Goal: Check status: Check status

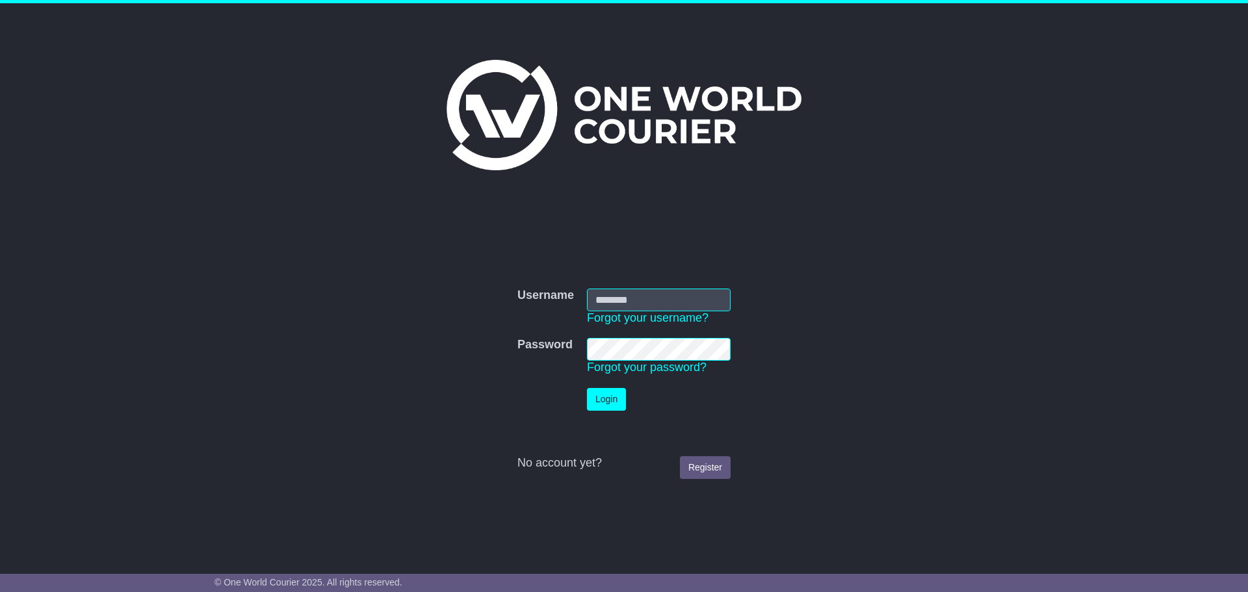
type input "**********"
click at [593, 398] on button "Login" at bounding box center [606, 399] width 39 height 23
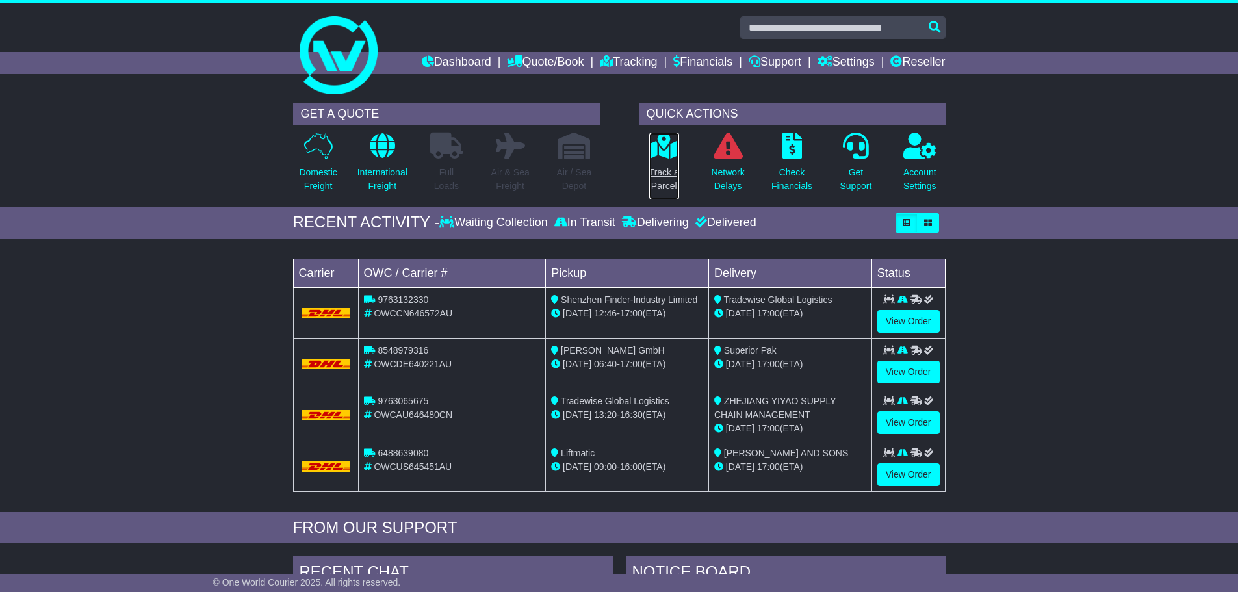
click at [666, 168] on p "Track a Parcel" at bounding box center [664, 179] width 30 height 27
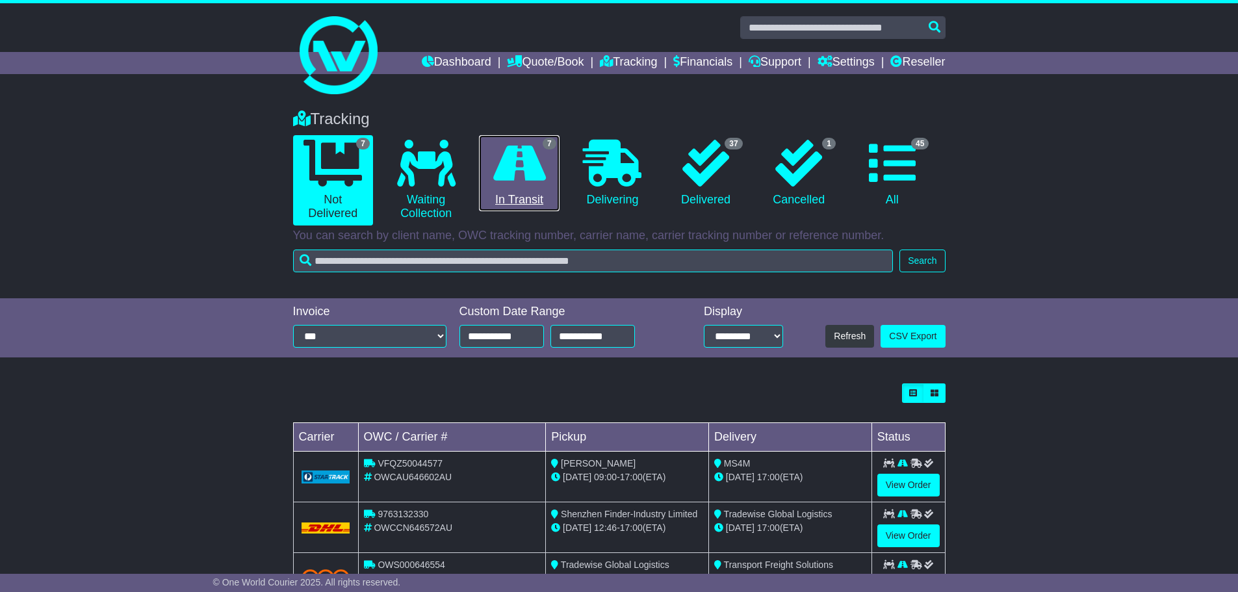
click at [526, 207] on link "7 In Transit" at bounding box center [519, 173] width 80 height 77
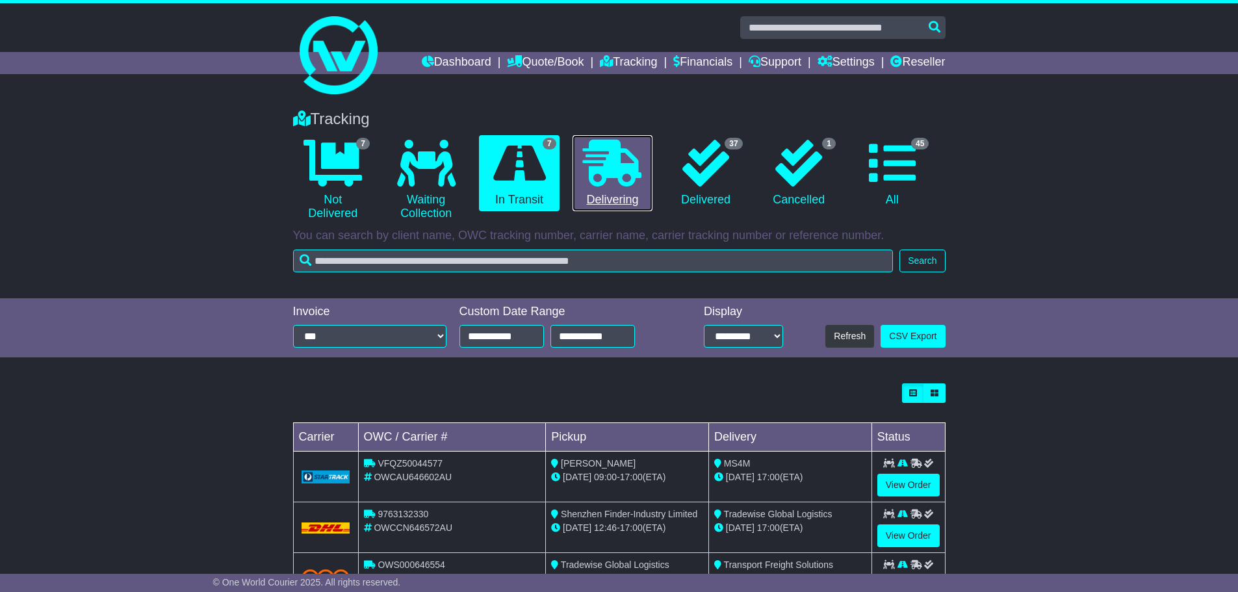
click at [628, 192] on link "0 Delivering" at bounding box center [613, 173] width 80 height 77
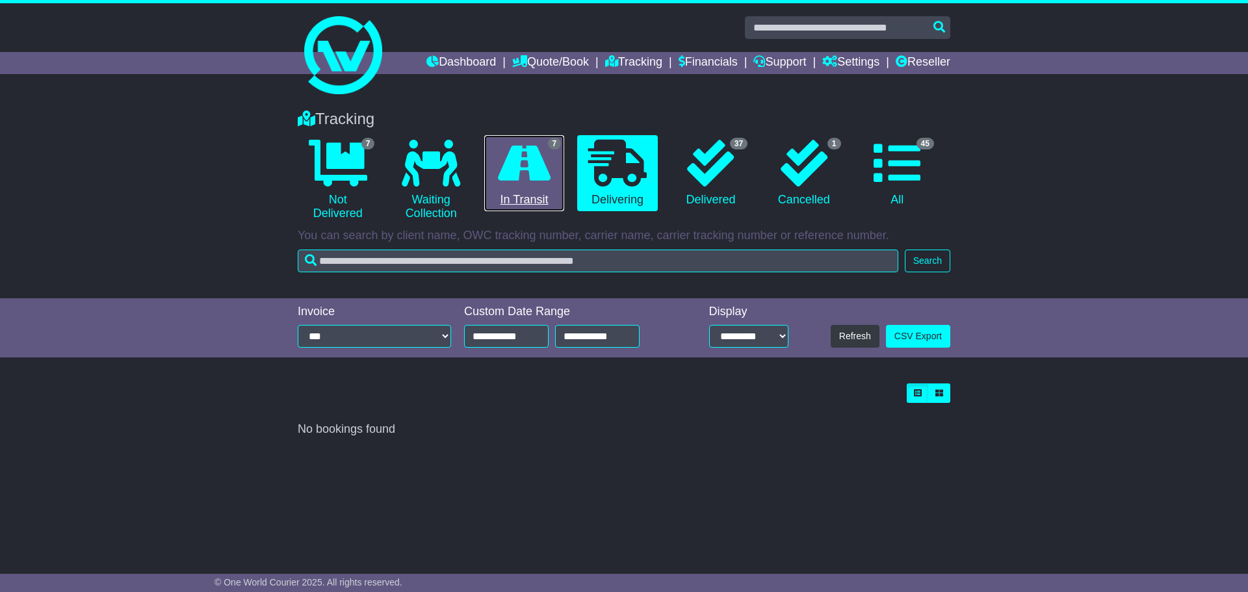
click at [532, 195] on link "7 In Transit" at bounding box center [524, 173] width 80 height 77
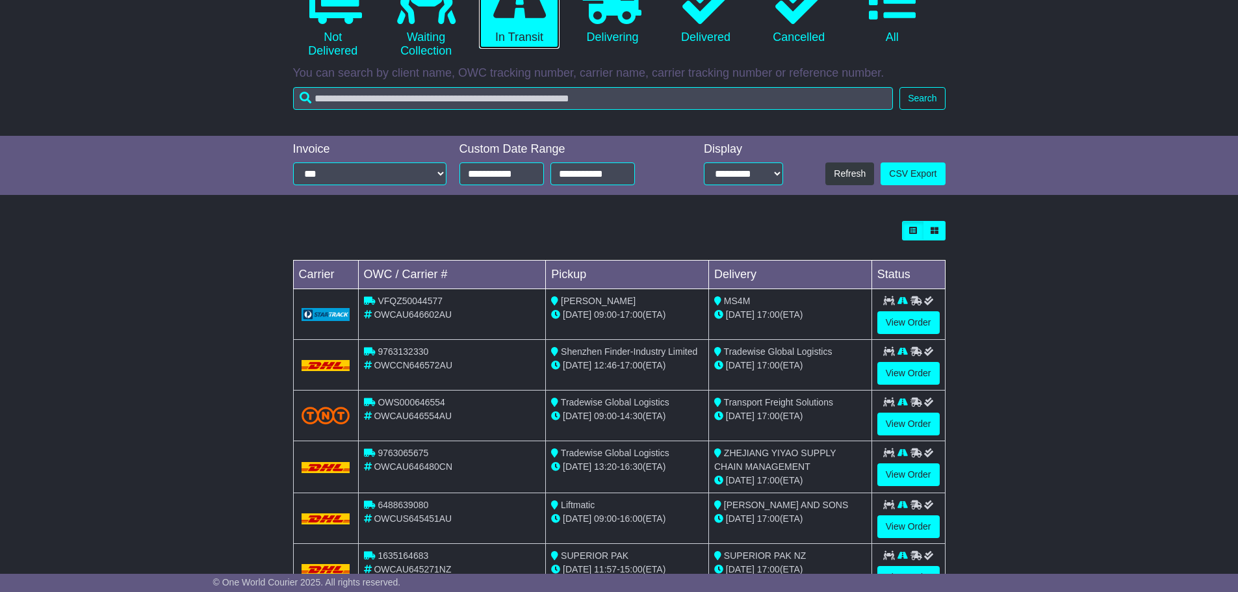
scroll to position [195, 0]
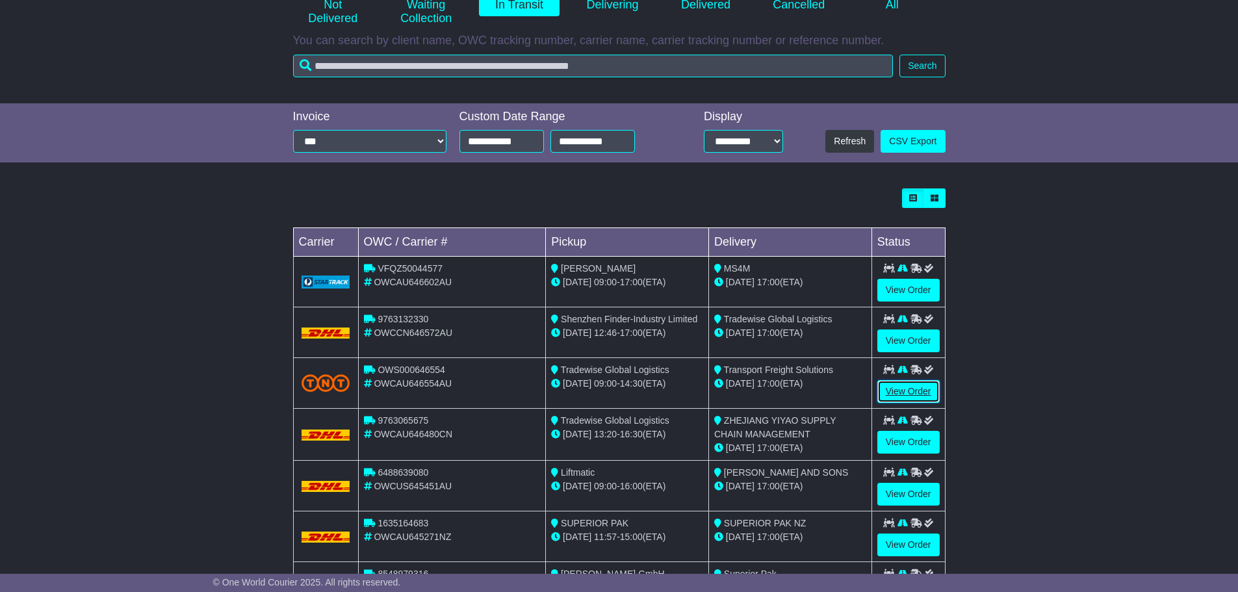
click at [927, 394] on link "View Order" at bounding box center [908, 391] width 62 height 23
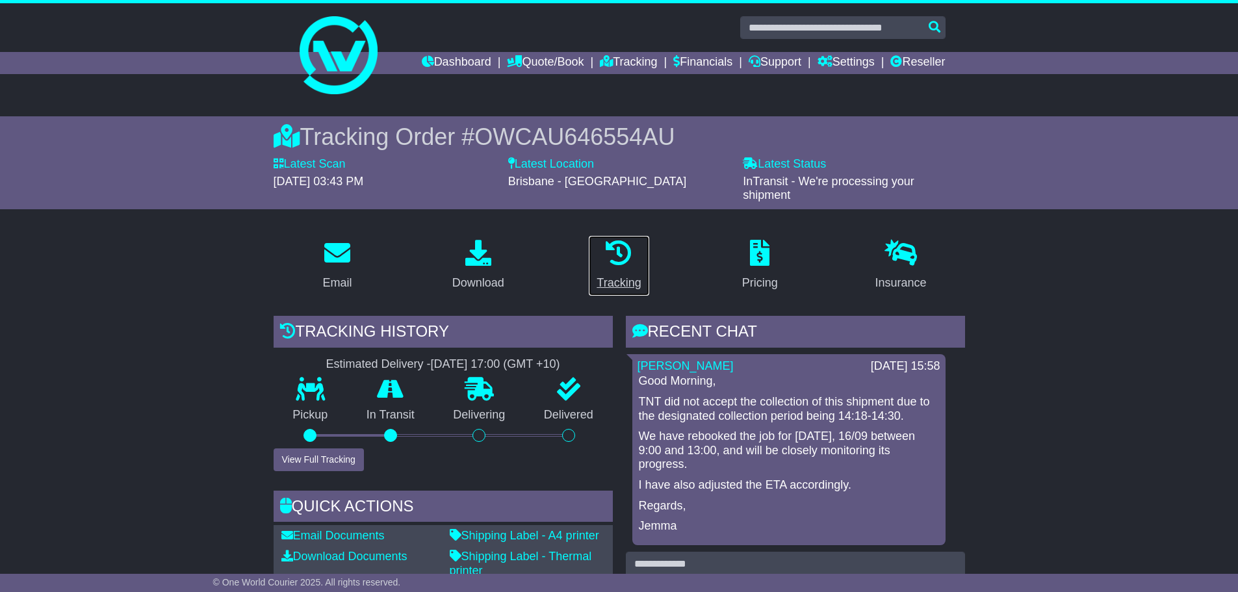
click at [602, 274] on div "Tracking" at bounding box center [619, 283] width 44 height 18
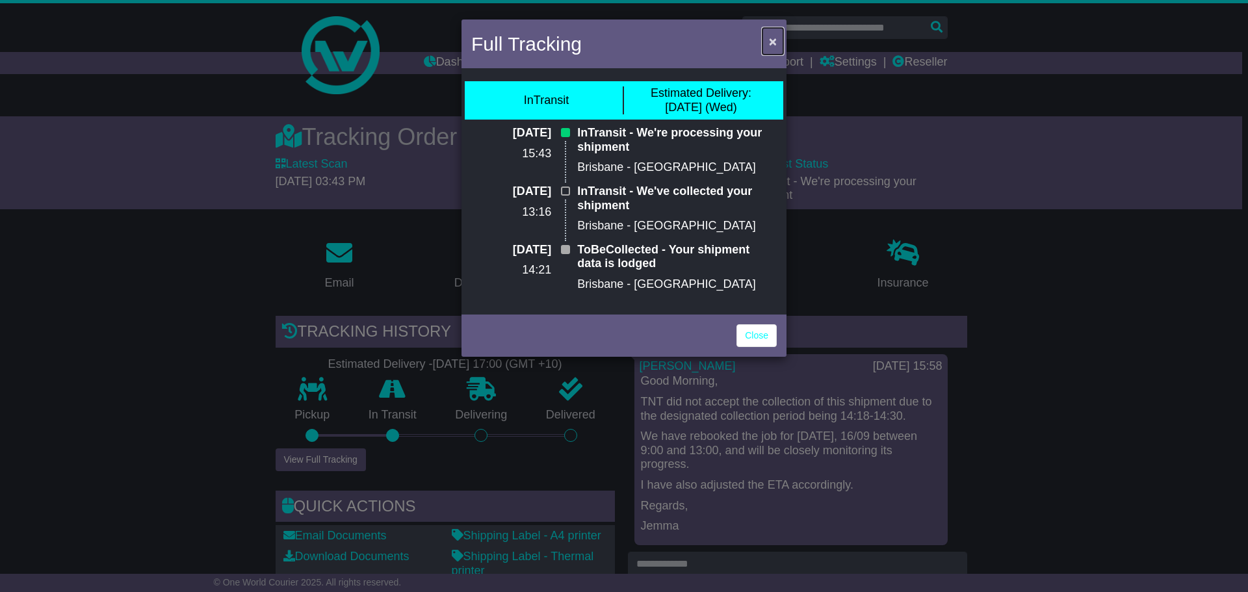
click at [770, 39] on span "×" at bounding box center [773, 41] width 8 height 15
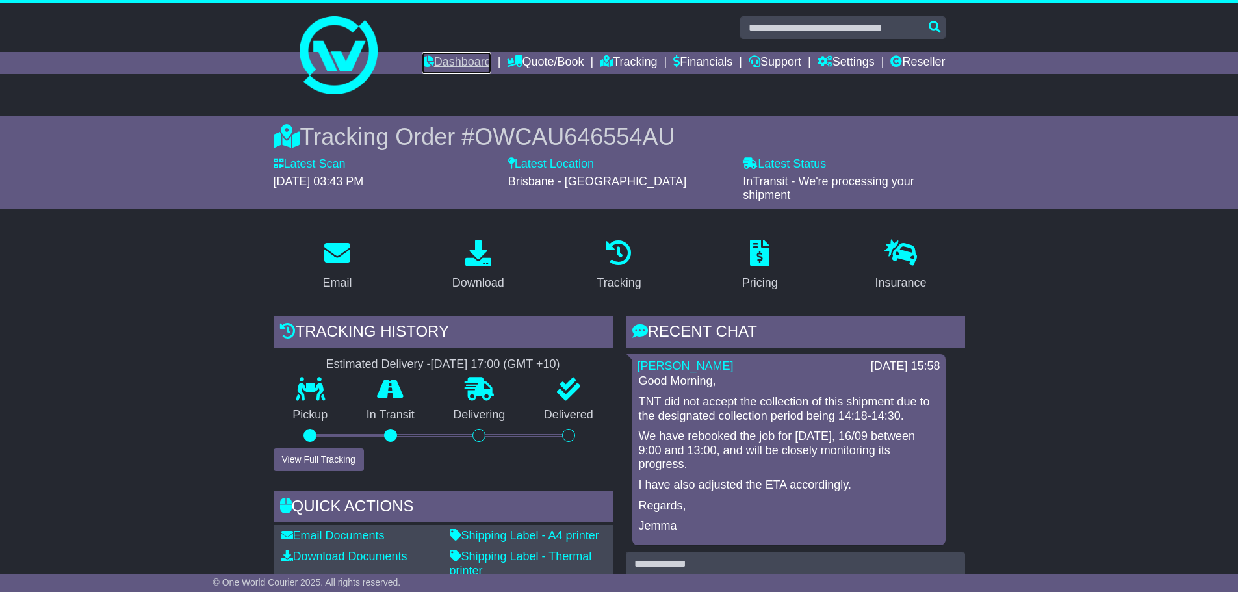
click at [448, 53] on link "Dashboard" at bounding box center [457, 63] width 70 height 22
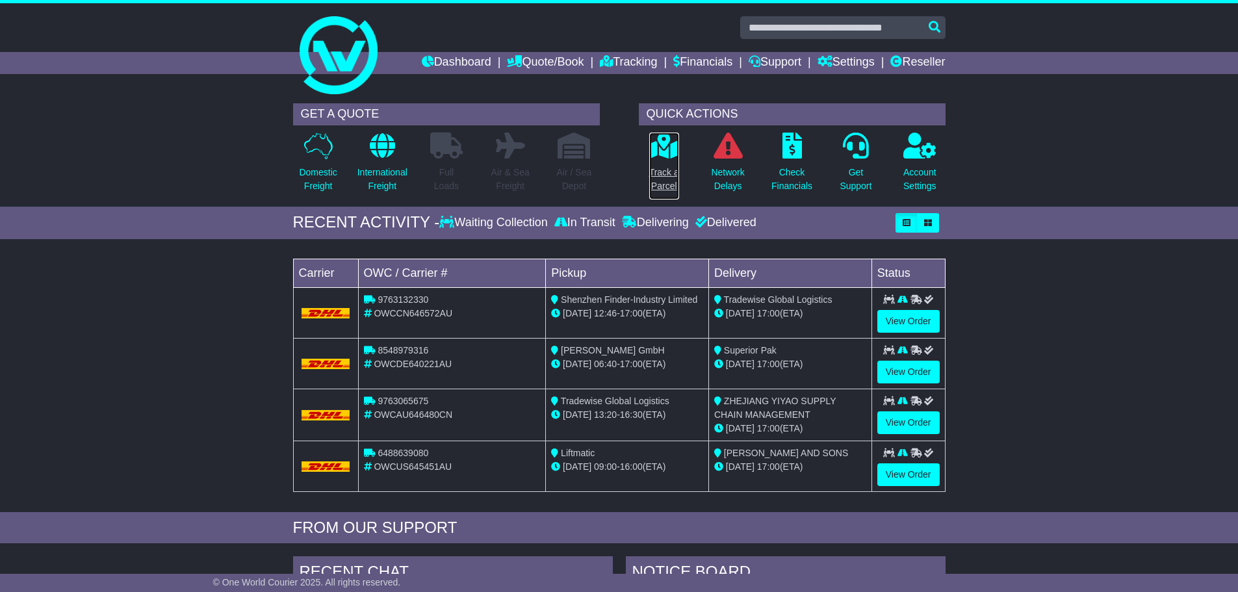
click at [656, 183] on p "Track a Parcel" at bounding box center [664, 179] width 30 height 27
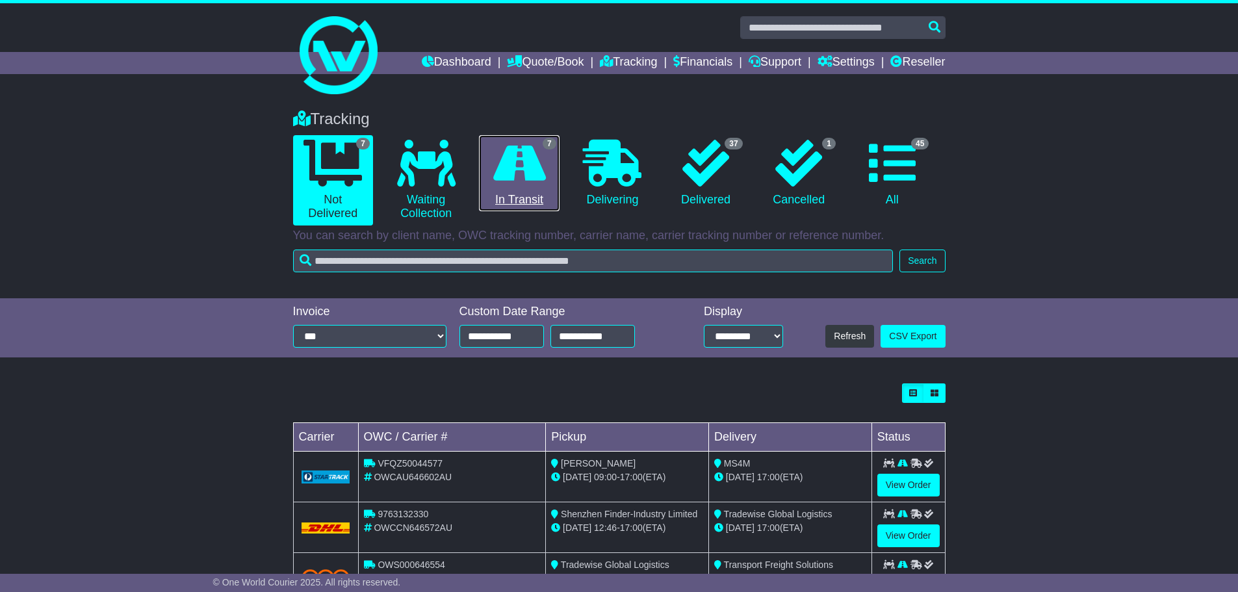
click at [525, 205] on link "7 In Transit" at bounding box center [519, 173] width 80 height 77
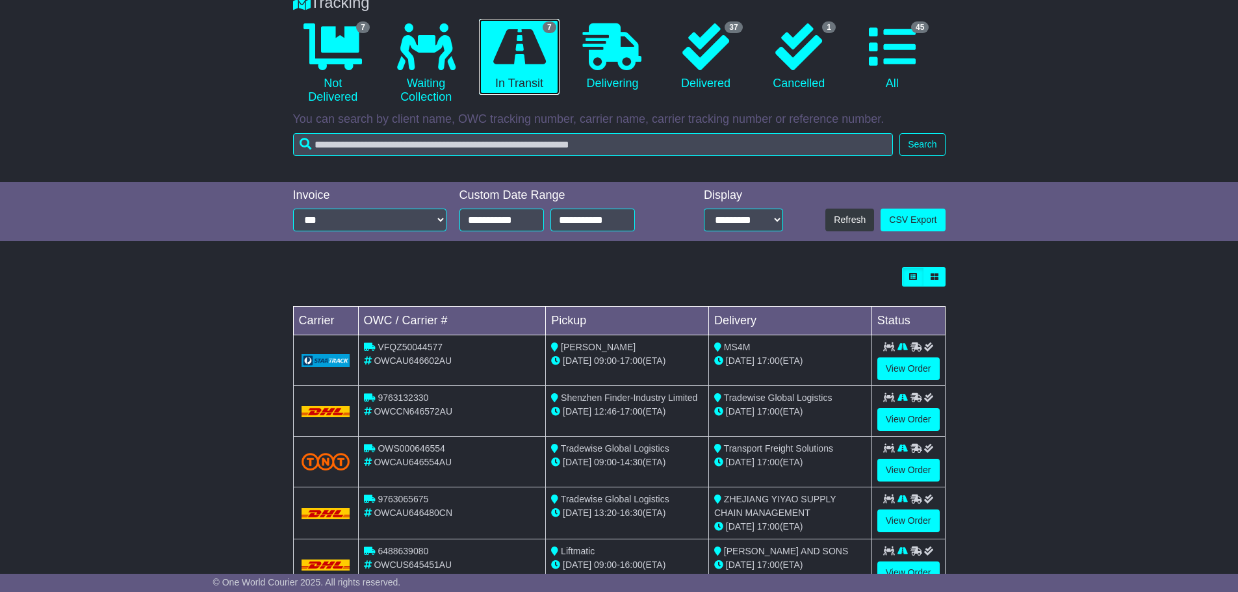
scroll to position [130, 0]
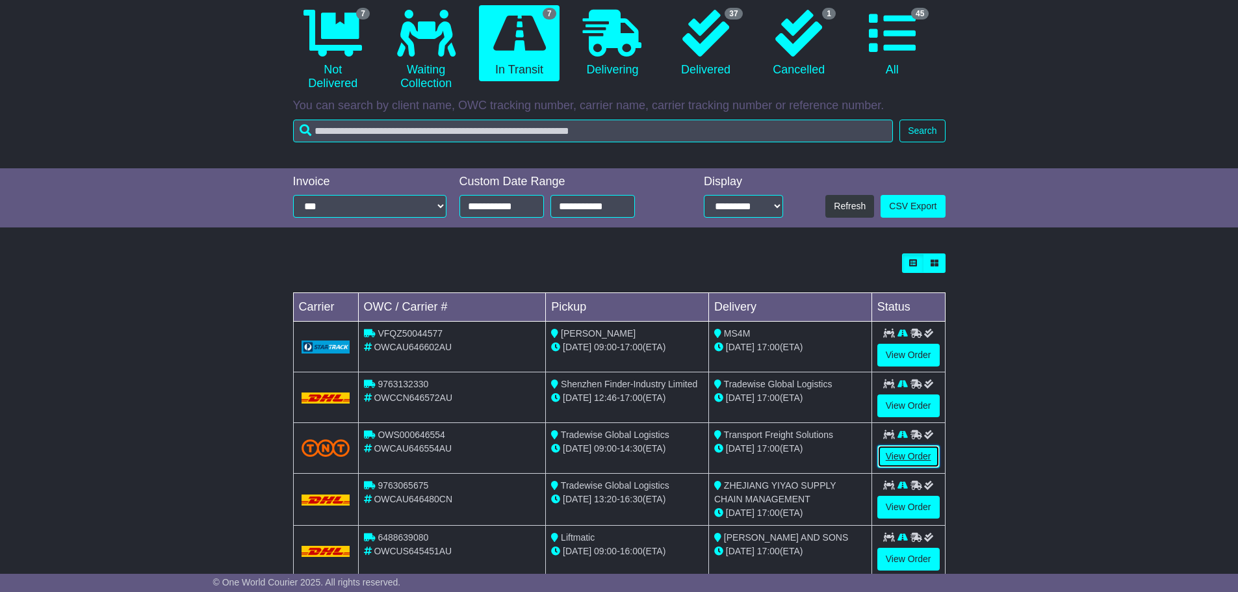
click at [903, 455] on link "View Order" at bounding box center [908, 456] width 62 height 23
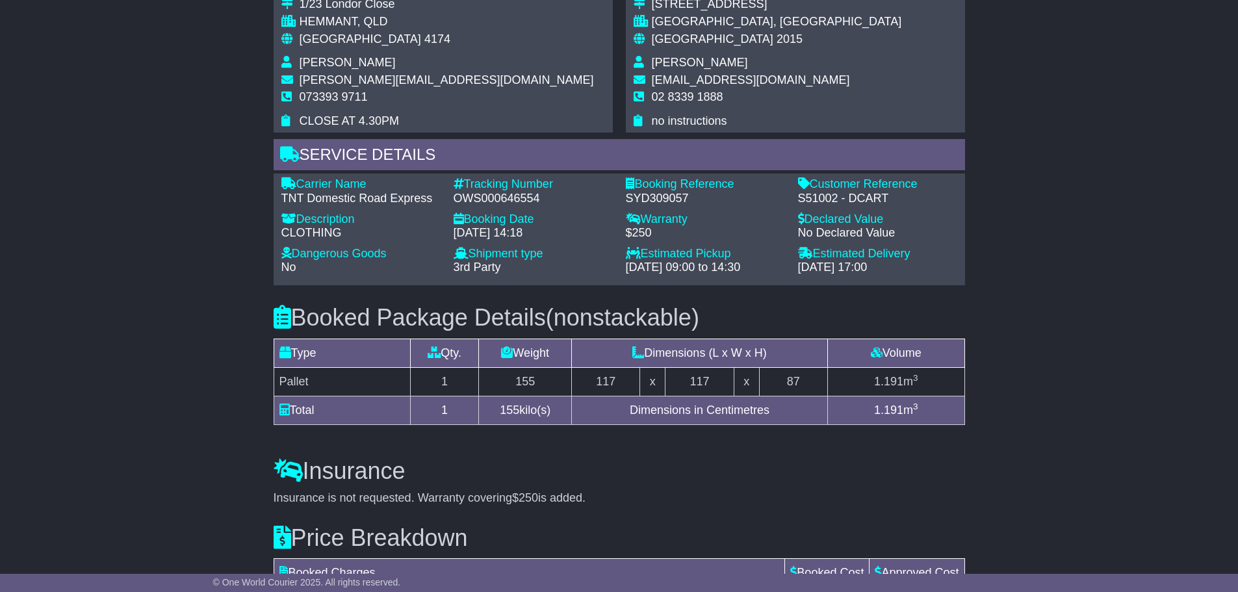
scroll to position [780, 0]
